Goal: Transaction & Acquisition: Purchase product/service

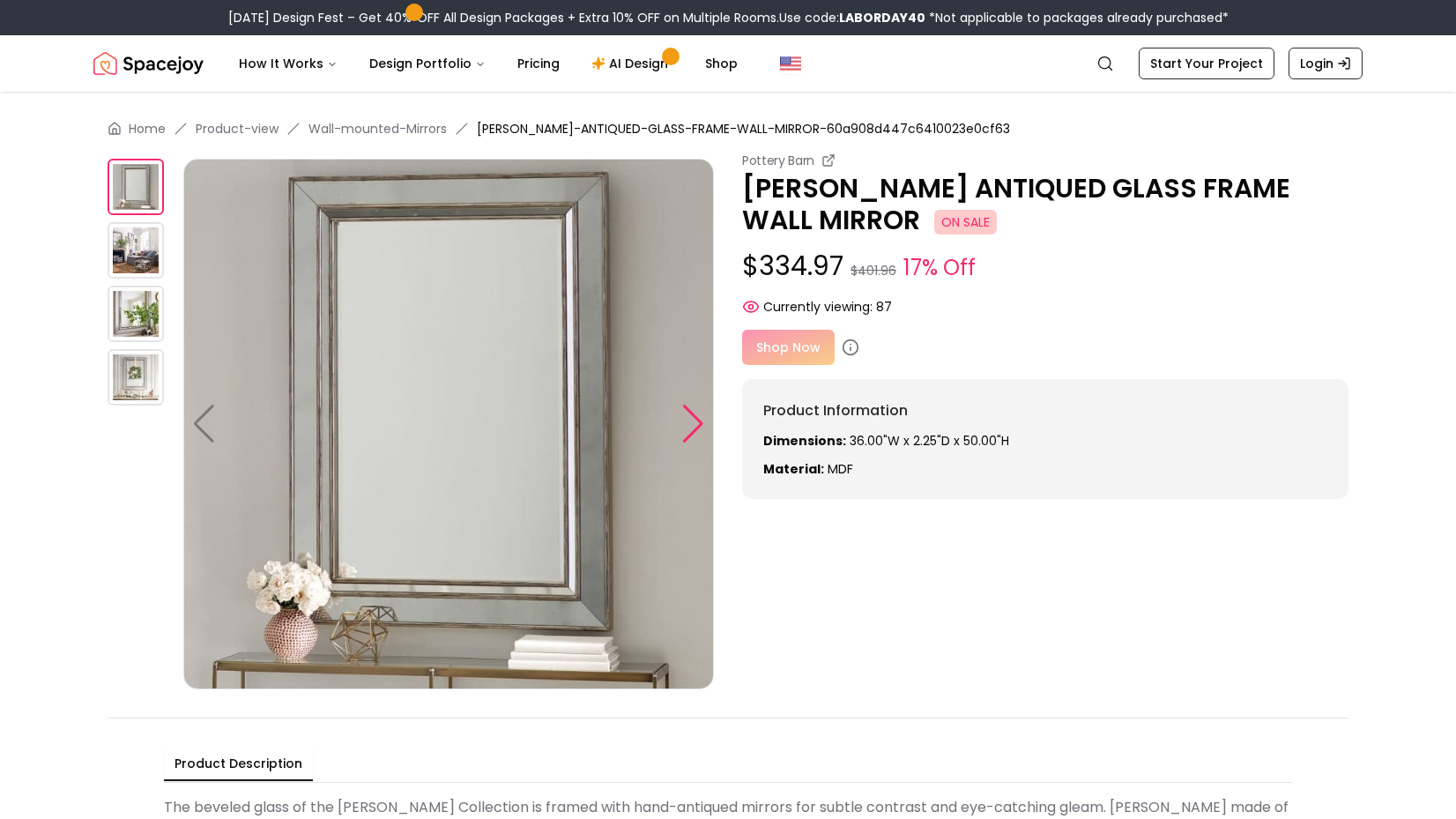
click at [696, 424] on div at bounding box center [693, 425] width 23 height 39
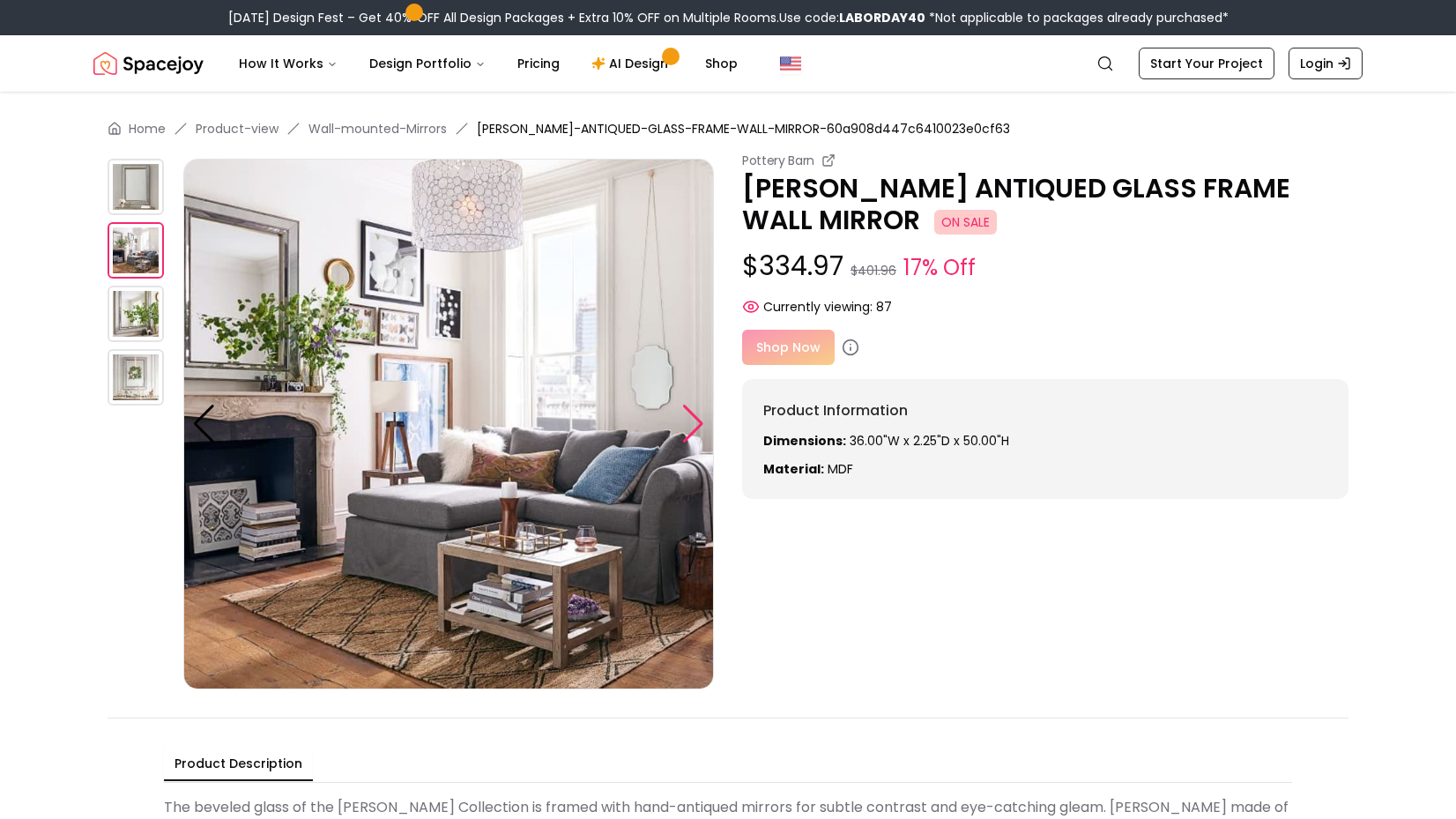
click at [694, 426] on div at bounding box center [693, 425] width 23 height 39
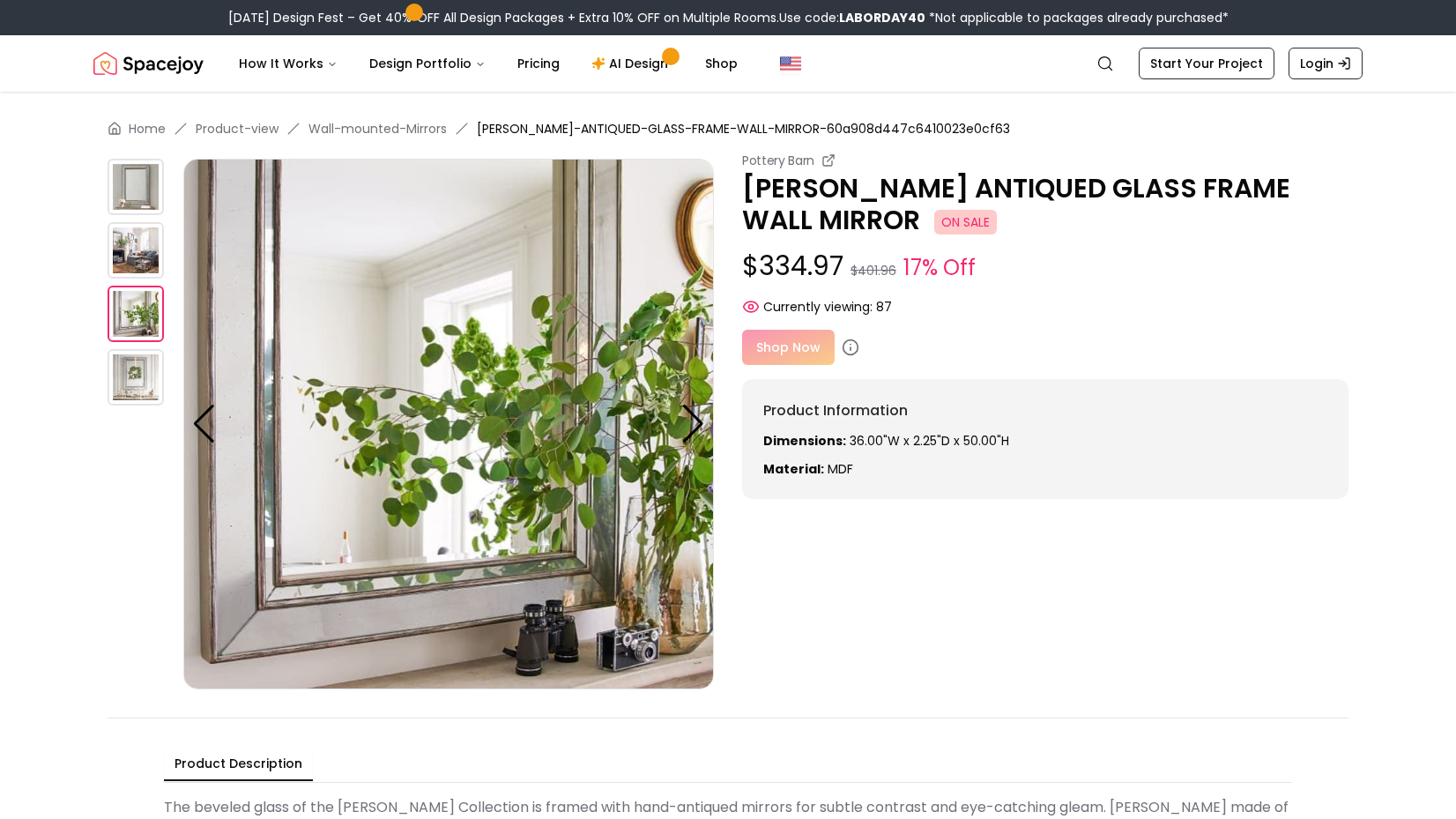
click at [793, 350] on div "Shop Now" at bounding box center [1045, 348] width 606 height 35
click at [783, 350] on div "Shop Now" at bounding box center [1045, 348] width 606 height 35
click at [846, 347] on icon at bounding box center [851, 348] width 18 height 18
click at [993, 348] on div "Shop Now" at bounding box center [1045, 348] width 606 height 35
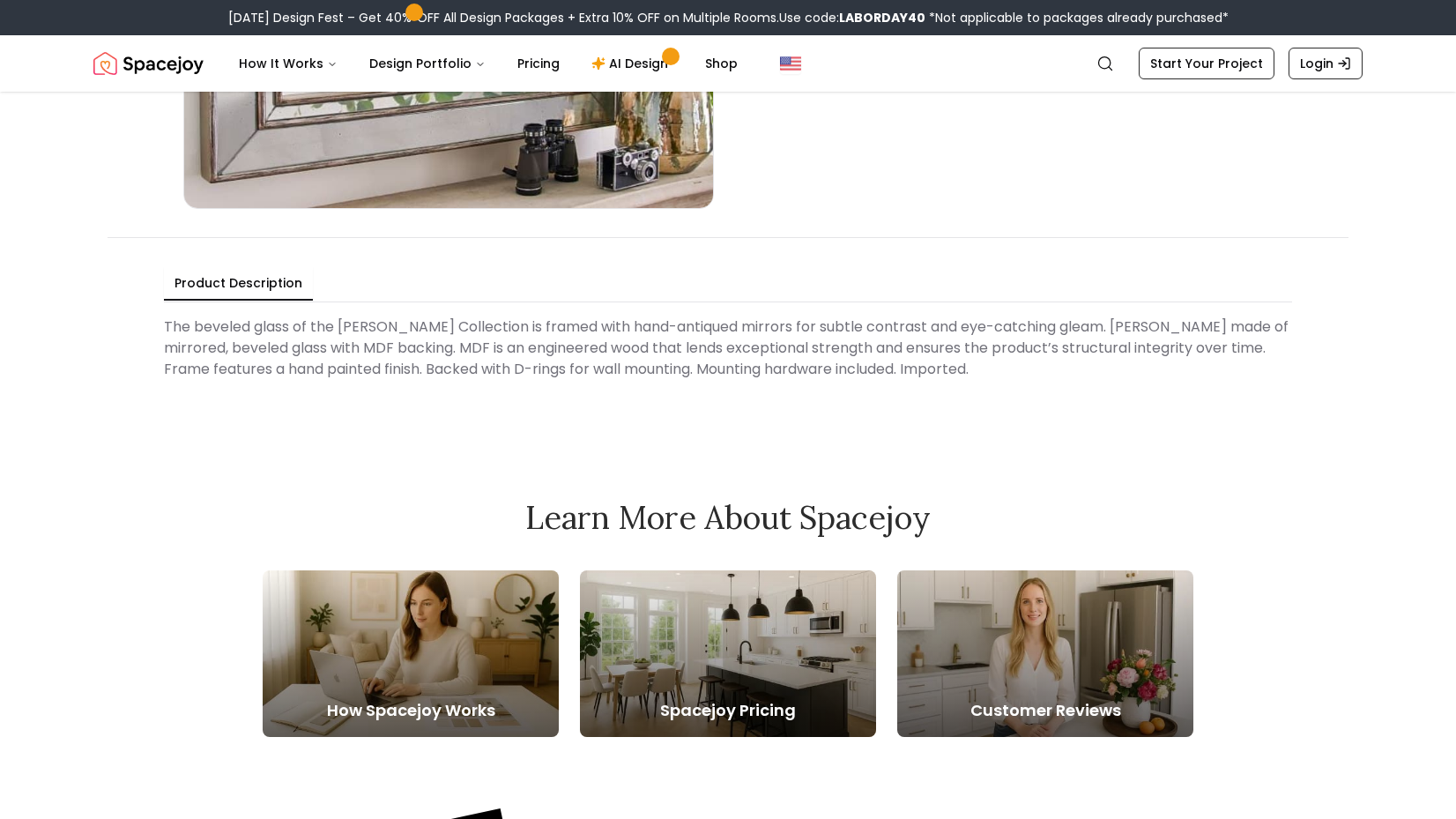
click at [1011, 340] on Description "The beveled glass of the [PERSON_NAME] Collection is framed with hand-antiqued …" at bounding box center [727, 349] width 1128 height 78
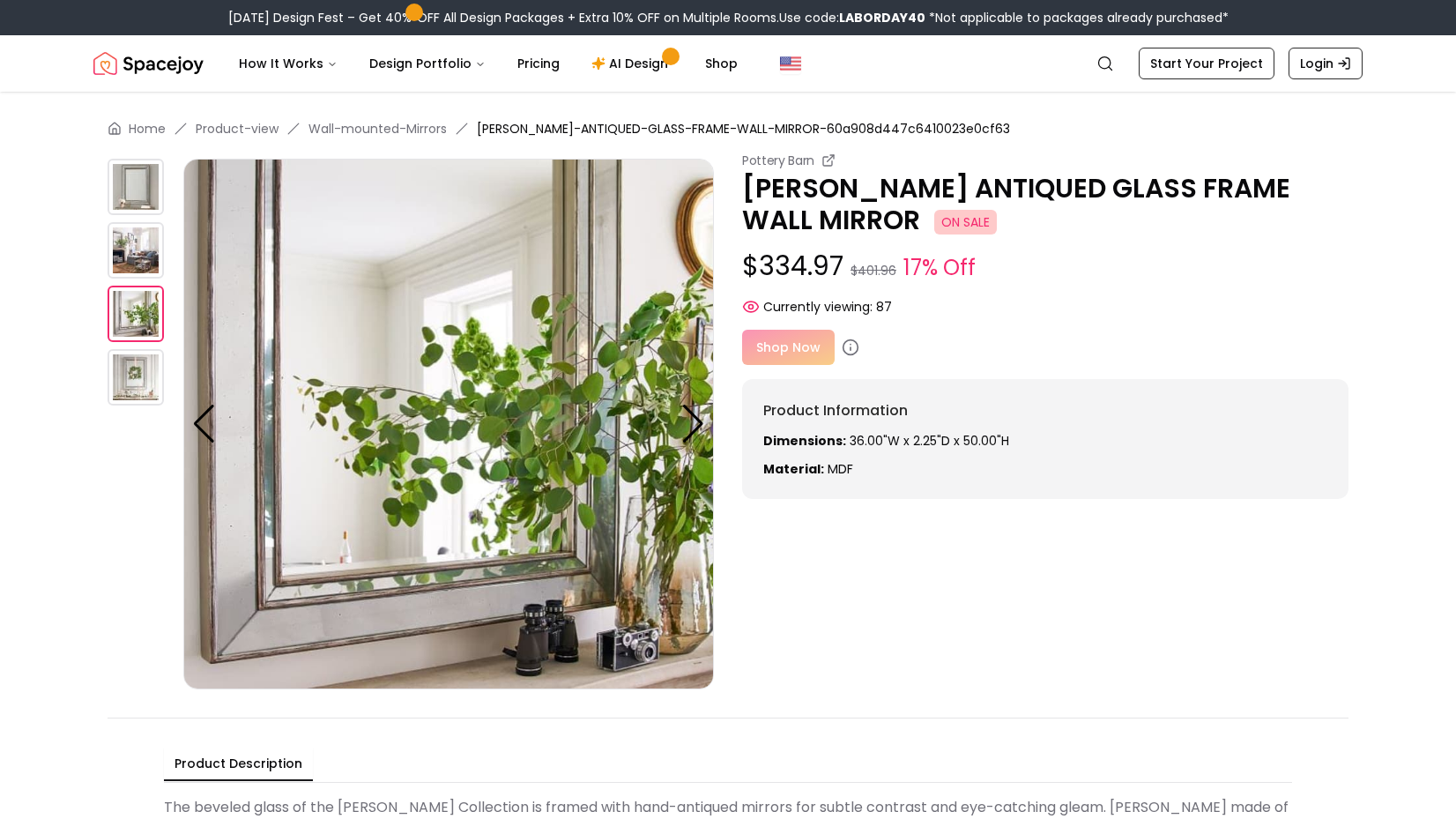
click at [1126, 576] on div "Pottery Barn [PERSON_NAME] ANTIQUED GLASS FRAME WALL MIRROR ON SALE $334.97 $40…" at bounding box center [727, 421] width 1241 height 538
click at [853, 346] on icon at bounding box center [851, 348] width 18 height 18
click at [850, 346] on icon at bounding box center [851, 348] width 18 height 18
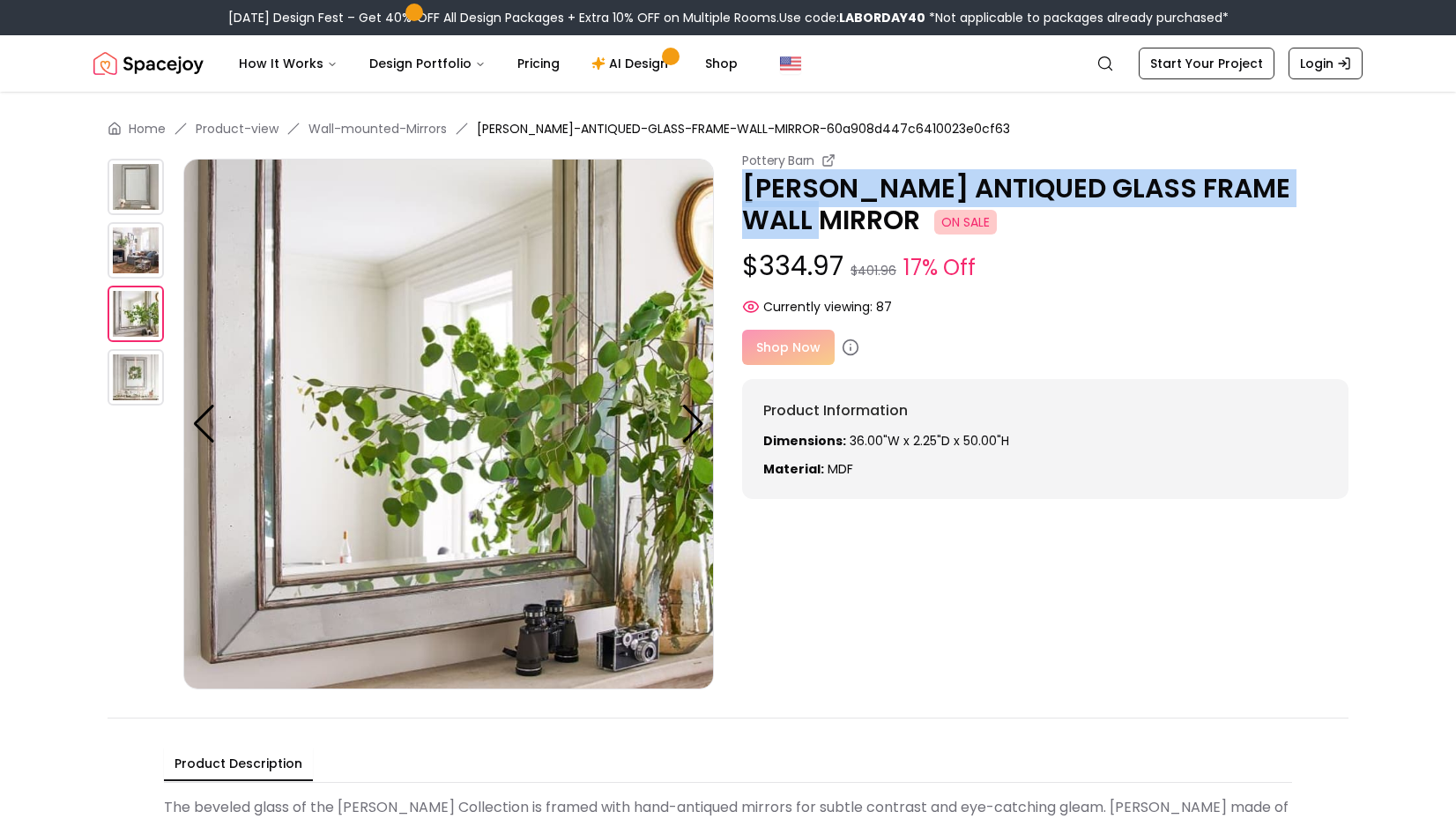
drag, startPoint x: 746, startPoint y: 188, endPoint x: 851, endPoint y: 211, distance: 107.5
click at [851, 211] on p "[PERSON_NAME] ANTIQUED GLASS FRAME WALL MIRROR ON SALE" at bounding box center [1045, 205] width 606 height 63
click at [829, 163] on icon at bounding box center [828, 161] width 14 height 14
